Goal: Check status: Check status

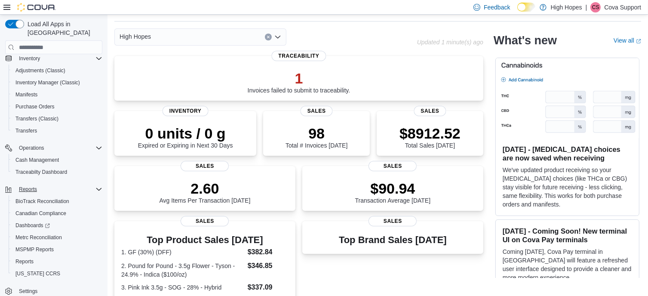
scroll to position [43, 0]
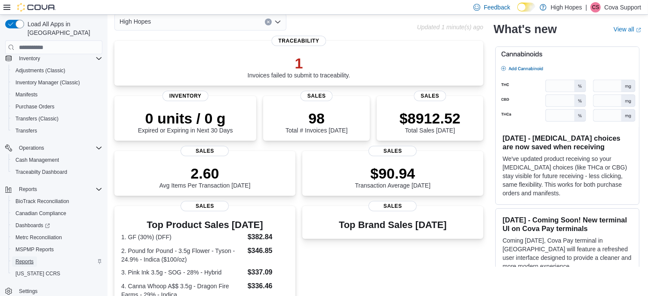
click at [25, 258] on span "Reports" at bounding box center [24, 261] width 18 height 7
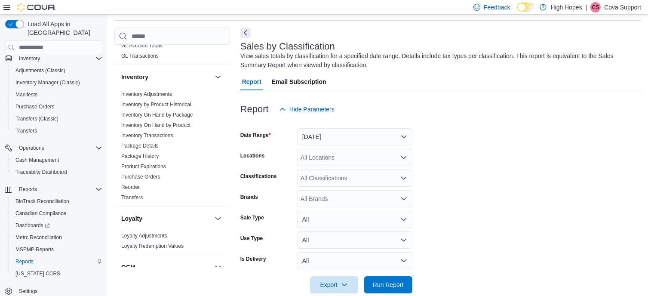
scroll to position [258, 0]
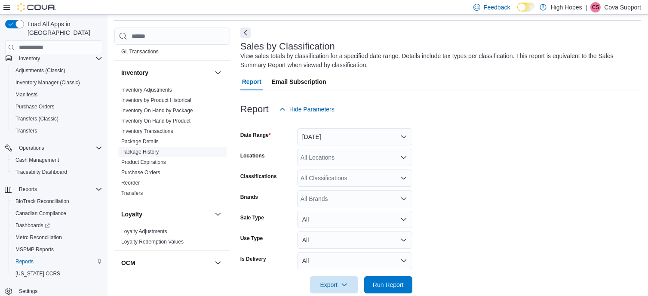
click at [156, 149] on link "Package History" at bounding box center [139, 152] width 37 height 6
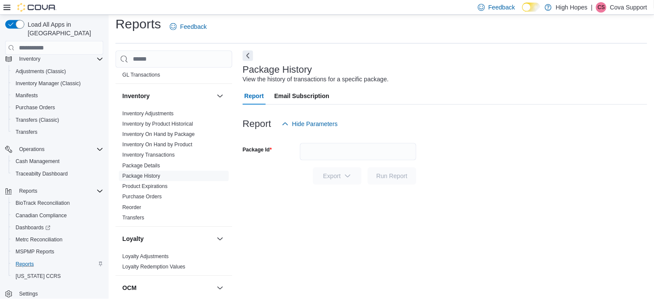
scroll to position [98, 0]
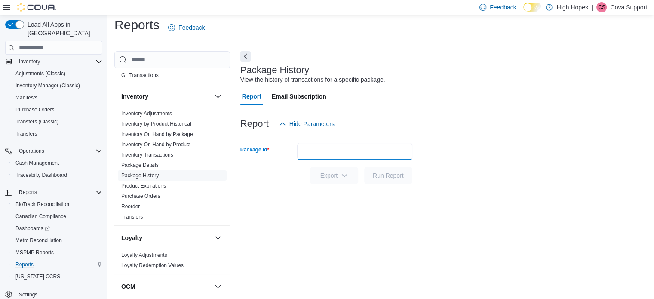
click at [315, 151] on input "Package Id" at bounding box center [354, 151] width 115 height 17
paste input "**********"
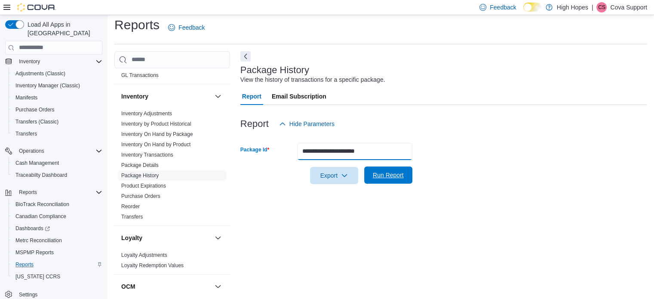
type input "**********"
click at [394, 170] on span "Run Report" at bounding box center [388, 174] width 38 height 17
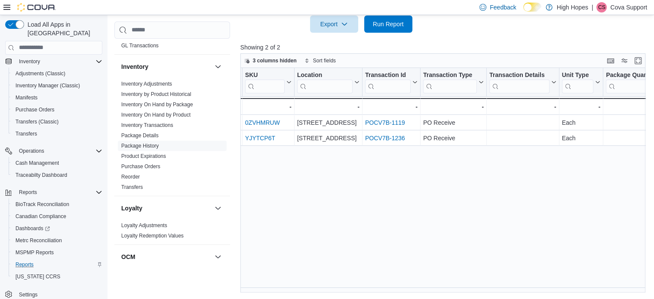
scroll to position [0, 104]
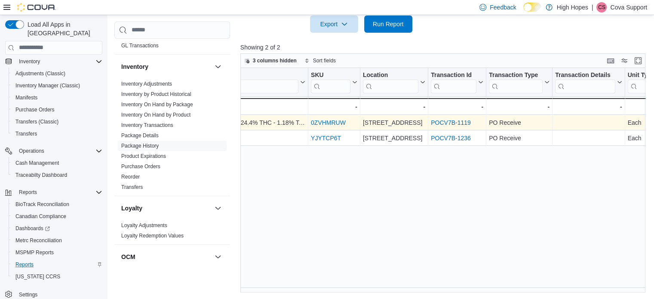
click at [456, 121] on link "POCV7B-1119" at bounding box center [451, 122] width 40 height 7
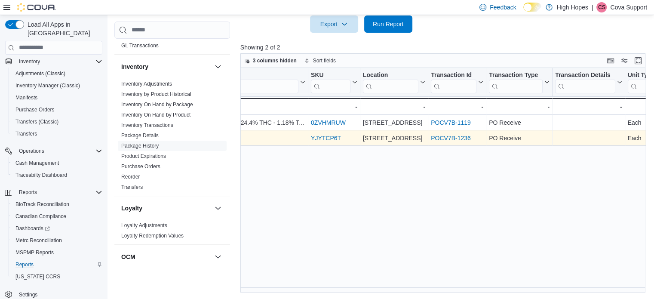
click at [448, 137] on link "POCV7B-1236" at bounding box center [451, 138] width 40 height 7
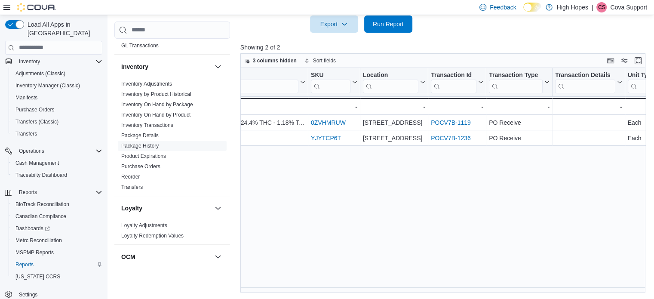
click at [623, 6] on p "Cova Support" at bounding box center [628, 7] width 37 height 10
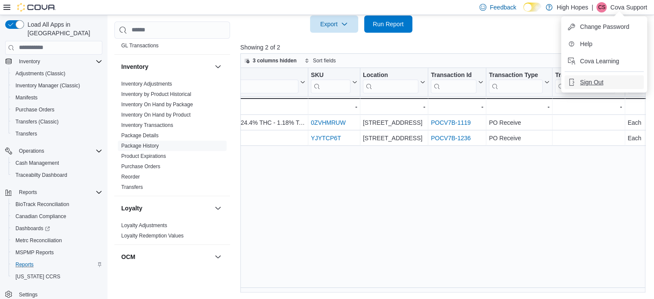
click at [590, 79] on span "Sign Out" at bounding box center [591, 82] width 23 height 9
